Goal: Task Accomplishment & Management: Manage account settings

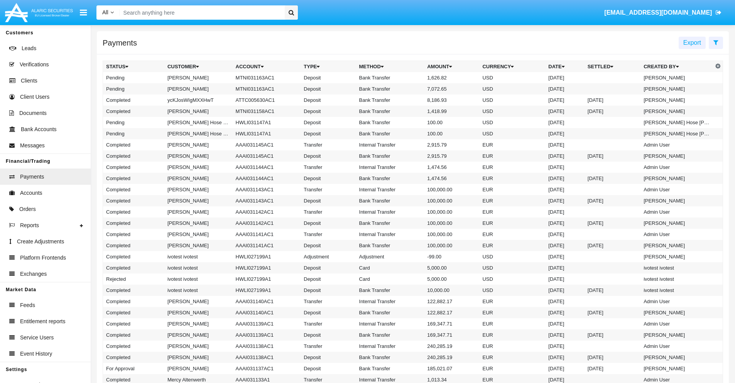
click at [715, 42] on icon at bounding box center [715, 42] width 5 height 6
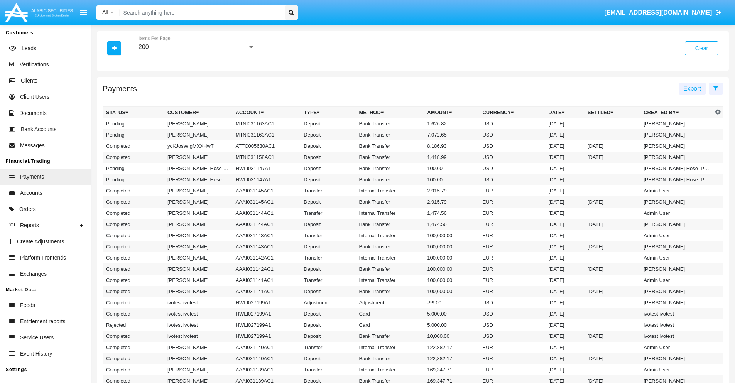
click at [196, 47] on div "200" at bounding box center [192, 47] width 109 height 7
click at [196, 53] on span "10" at bounding box center [196, 53] width 116 height 19
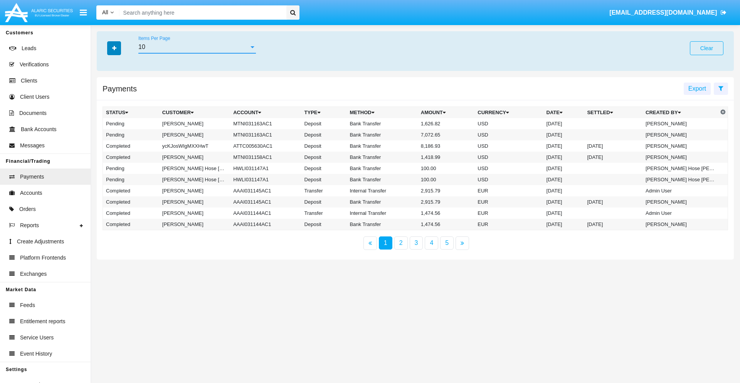
click at [114, 48] on icon "button" at bounding box center [114, 48] width 4 height 5
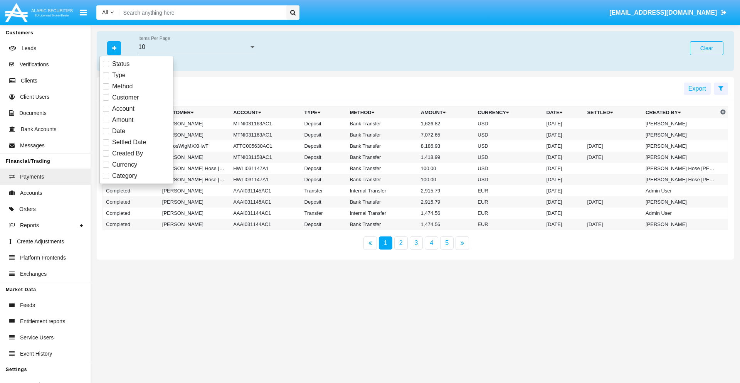
click at [121, 64] on span "Status" at bounding box center [120, 63] width 17 height 9
click at [106, 67] on input "Status" at bounding box center [106, 67] width 0 height 0
checkbox input "true"
click at [114, 48] on icon "button" at bounding box center [114, 48] width 4 height 5
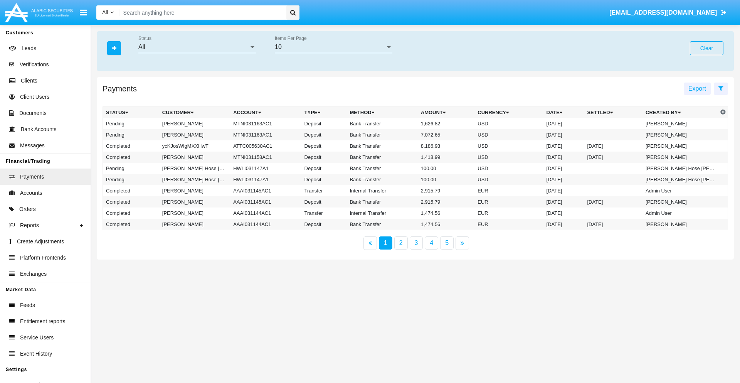
click at [197, 47] on div "All" at bounding box center [193, 47] width 111 height 7
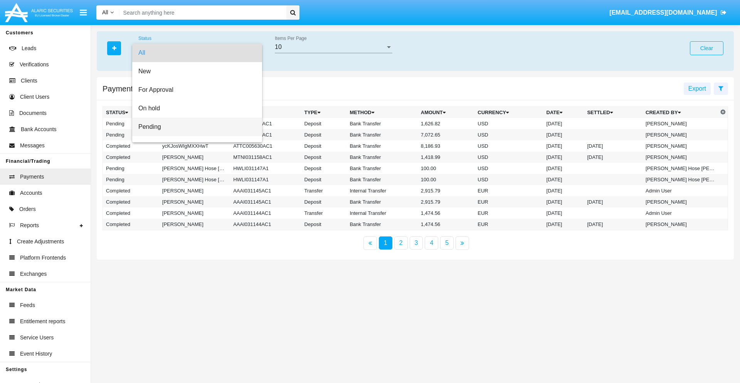
click at [194, 127] on span "Pending" at bounding box center [197, 127] width 118 height 19
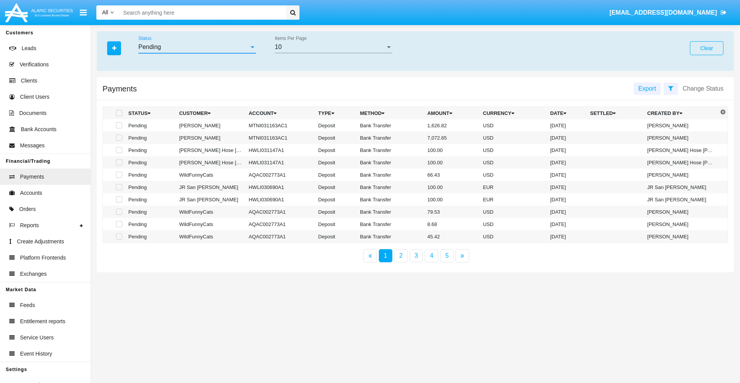
click at [118, 125] on span at bounding box center [119, 125] width 6 height 6
click at [119, 128] on input "checkbox" at bounding box center [119, 128] width 0 height 0
checkbox input "true"
click at [118, 138] on span at bounding box center [119, 138] width 6 height 6
click at [119, 141] on input "checkbox" at bounding box center [119, 141] width 0 height 0
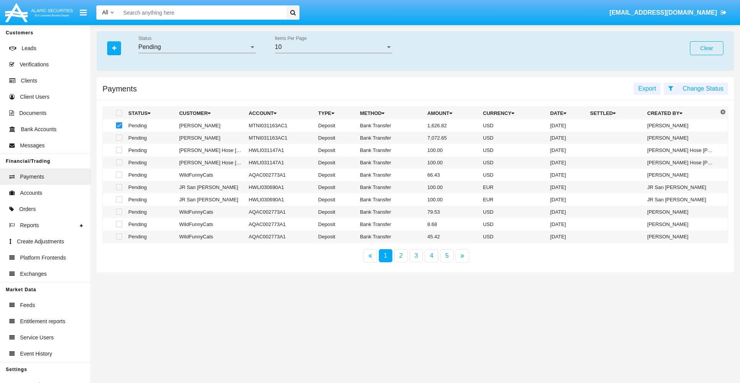
checkbox input "true"
click at [703, 88] on button "Change Status" at bounding box center [703, 89] width 50 height 12
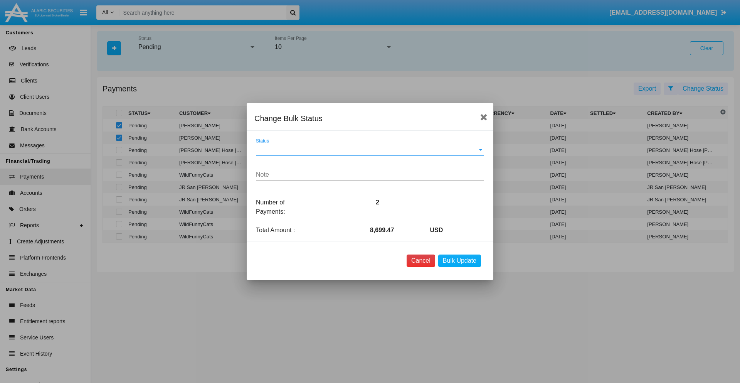
click at [421, 261] on button "Cancel" at bounding box center [421, 261] width 29 height 12
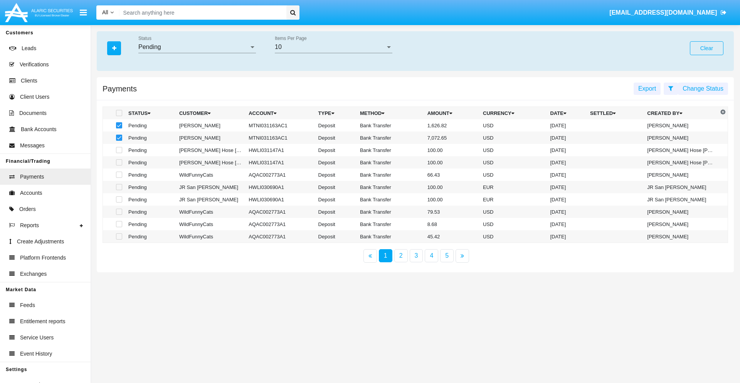
click at [703, 88] on button "Change Status" at bounding box center [703, 89] width 50 height 12
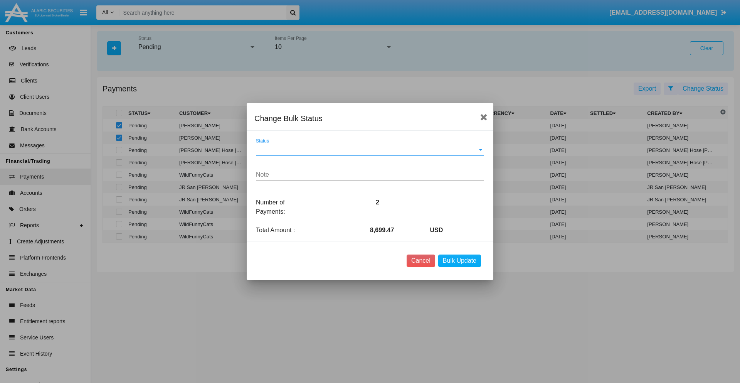
click at [370, 150] on span "Status" at bounding box center [366, 149] width 221 height 7
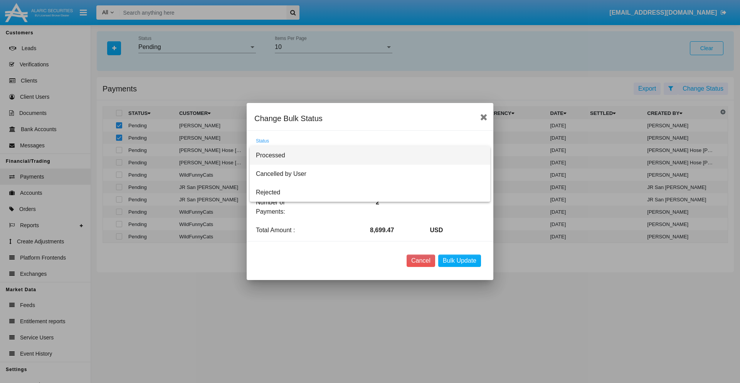
click at [370, 155] on span "Processed" at bounding box center [370, 155] width 228 height 19
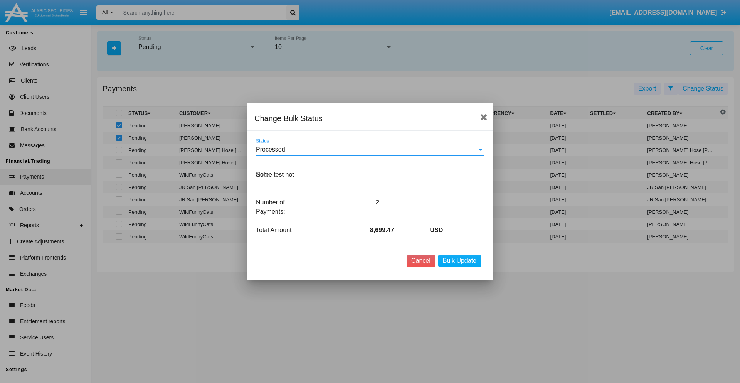
type textarea "Some test note"
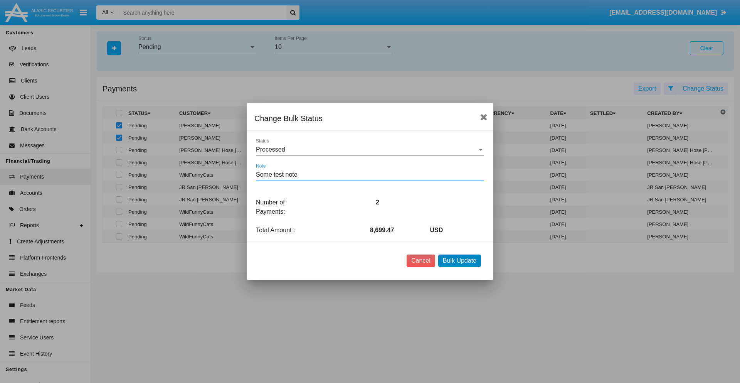
click at [460, 261] on button "Bulk Update" at bounding box center [460, 261] width 43 height 12
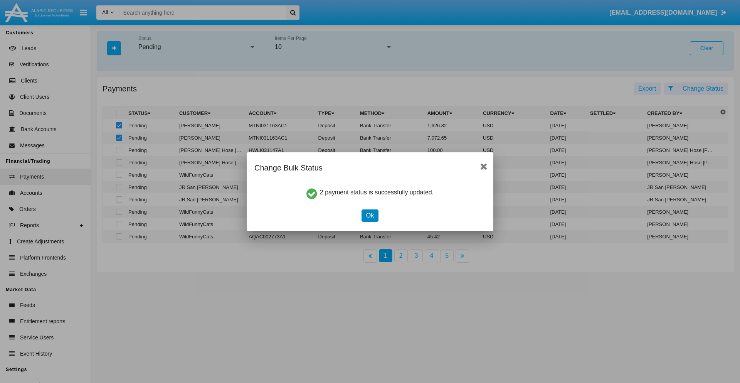
click at [370, 215] on button "Ok" at bounding box center [370, 215] width 17 height 12
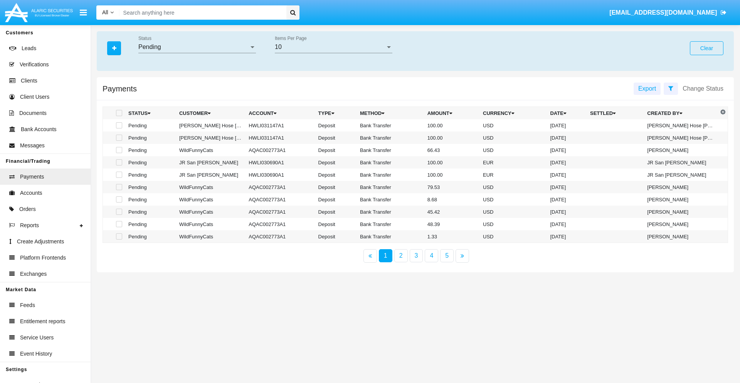
click at [197, 47] on div "Pending" at bounding box center [193, 47] width 111 height 7
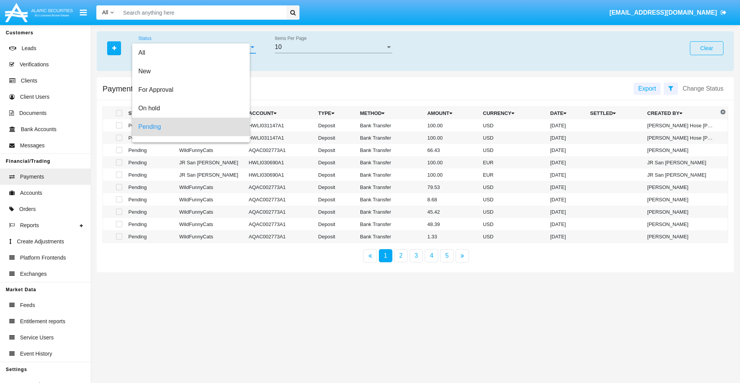
scroll to position [34, 0]
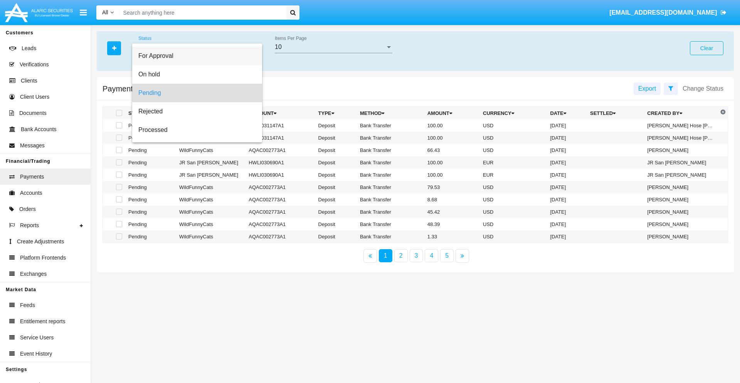
click at [194, 56] on span "For Approval" at bounding box center [197, 56] width 118 height 19
